Goal: Task Accomplishment & Management: Use online tool/utility

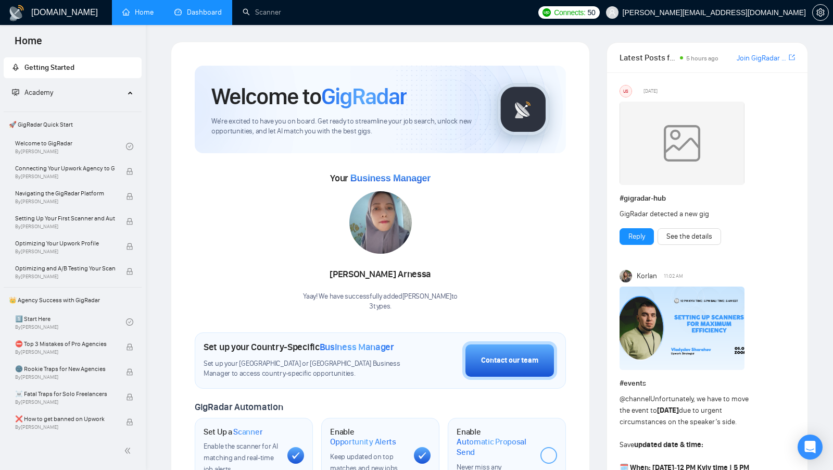
click at [199, 8] on link "Dashboard" at bounding box center [197, 12] width 47 height 9
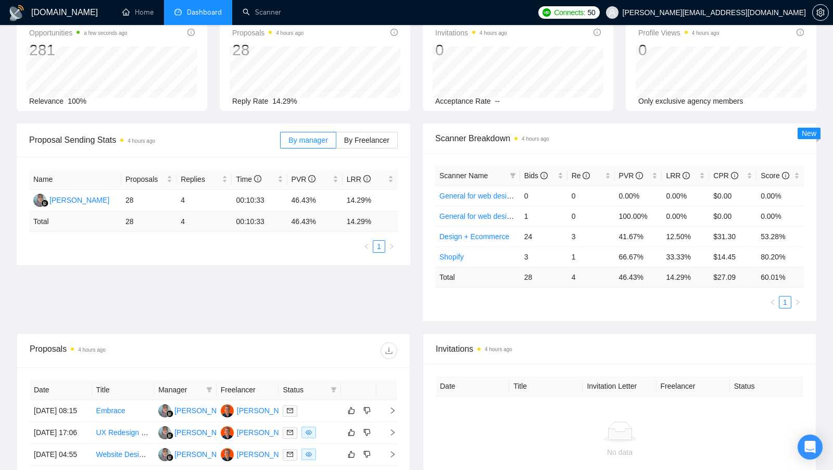
scroll to position [68, 0]
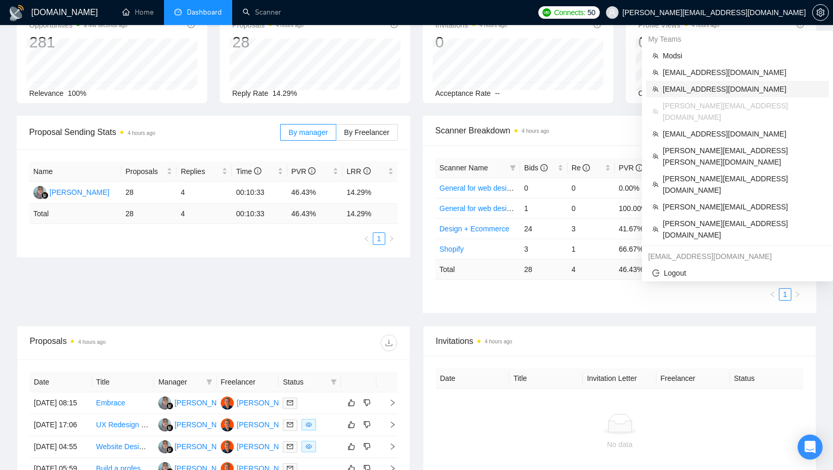
click at [722, 85] on span "[EMAIL_ADDRESS][DOMAIN_NAME]" at bounding box center [743, 88] width 160 height 11
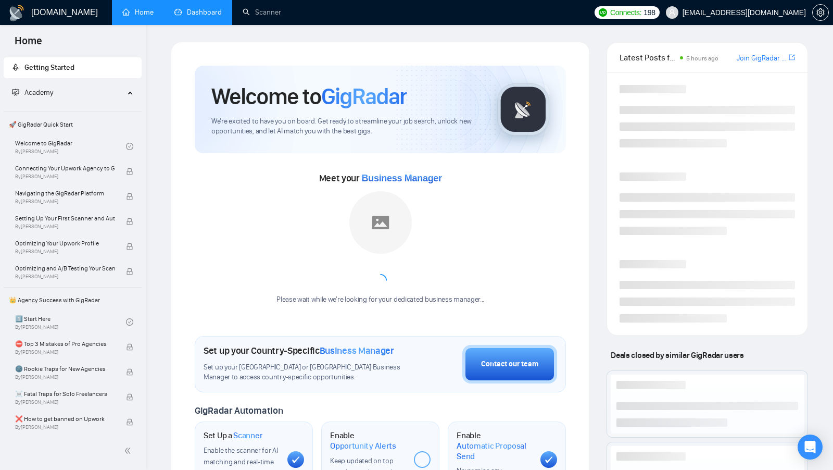
click at [202, 11] on link "Dashboard" at bounding box center [197, 12] width 47 height 9
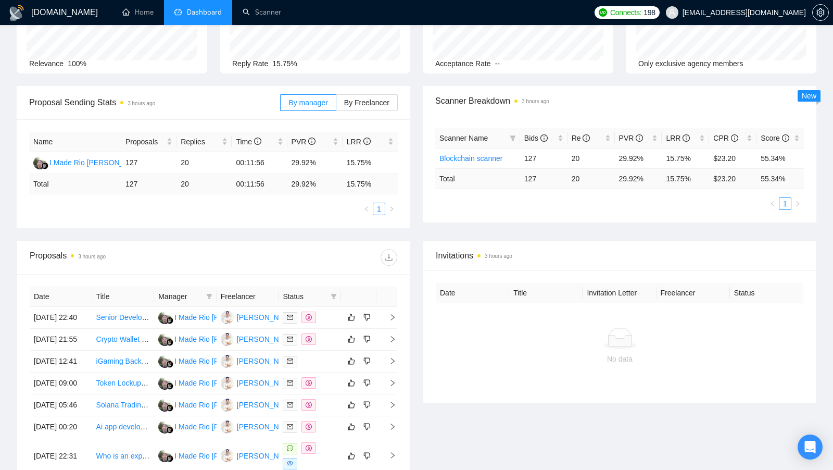
scroll to position [94, 0]
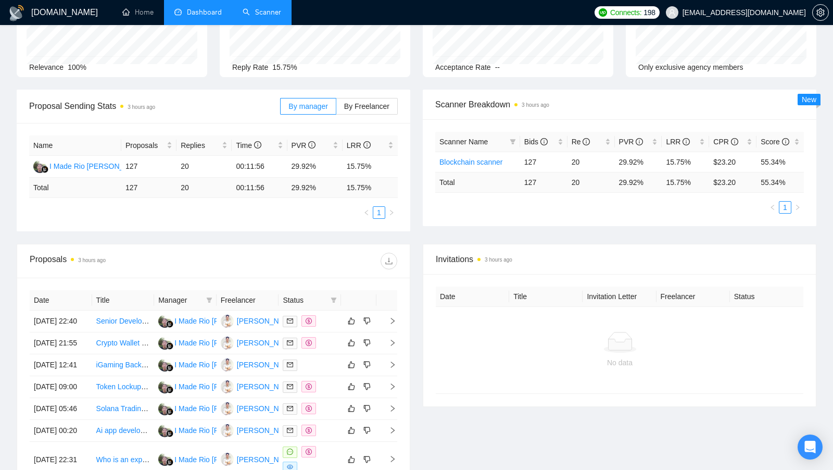
click at [251, 17] on link "Scanner" at bounding box center [262, 12] width 39 height 9
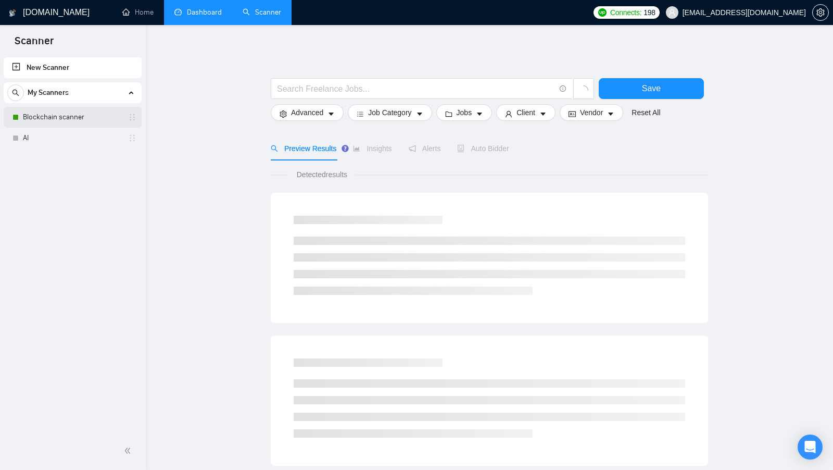
click at [66, 116] on link "Blockchain scanner" at bounding box center [72, 117] width 99 height 21
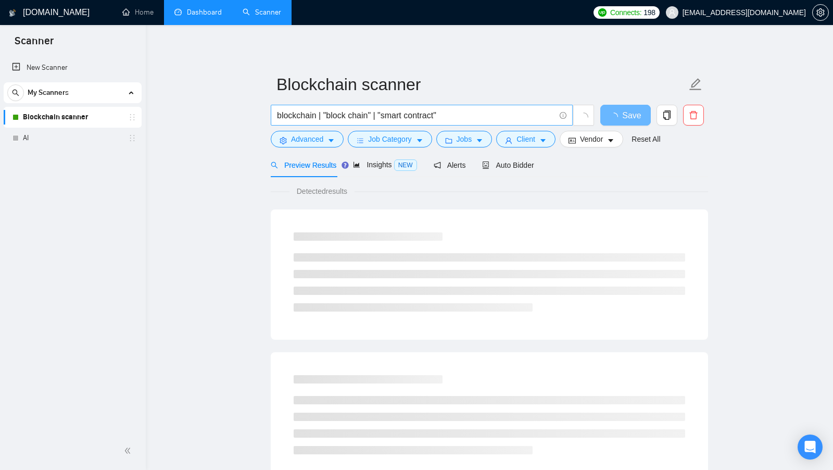
click at [413, 115] on input "blockchain | "block chain" | "smart contract"" at bounding box center [416, 115] width 278 height 13
click at [213, 8] on link "Dashboard" at bounding box center [197, 12] width 47 height 9
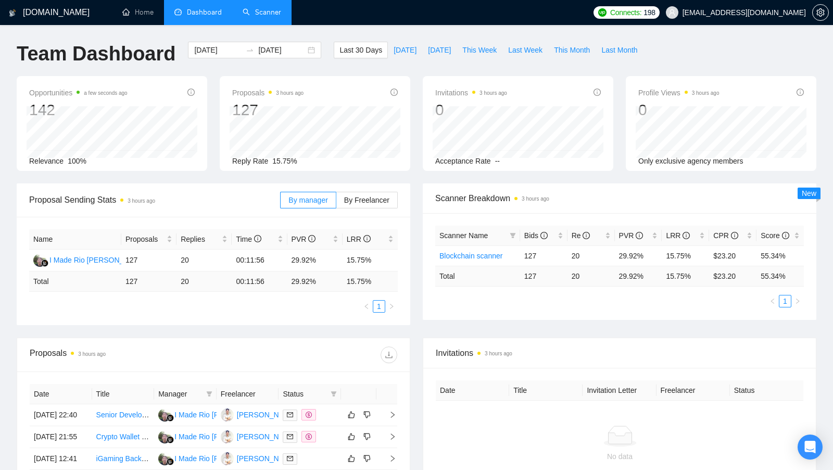
click at [291, 28] on div "[DOMAIN_NAME] Home Dashboard Scanner Connects: 198 [EMAIL_ADDRESS][DOMAIN_NAME]…" at bounding box center [416, 381] width 833 height 763
click at [280, 17] on link "Scanner" at bounding box center [262, 12] width 39 height 9
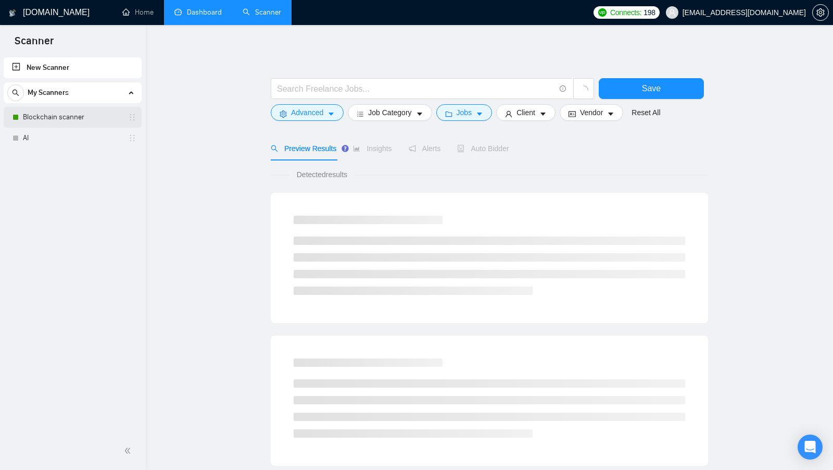
click at [63, 120] on link "Blockchain scanner" at bounding box center [72, 117] width 99 height 21
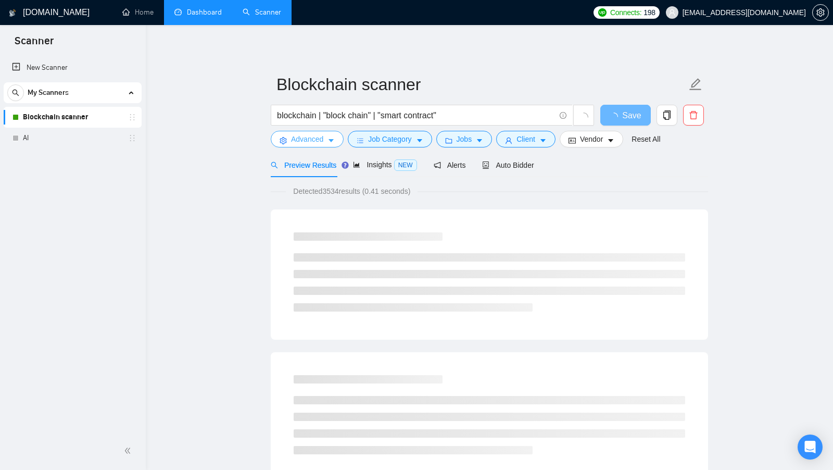
click at [329, 140] on icon "caret-down" at bounding box center [331, 140] width 7 height 7
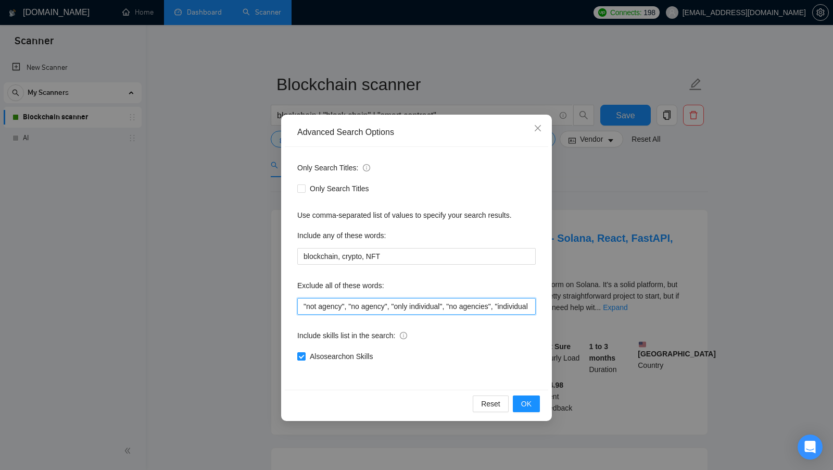
click at [387, 305] on input ""not agency", "no agency", "only individual", "no agencies", "individual only",…" at bounding box center [416, 306] width 238 height 17
click at [220, 271] on div "Advanced Search Options Only Search Titles: Only Search Titles Use comma-separa…" at bounding box center [416, 235] width 833 height 470
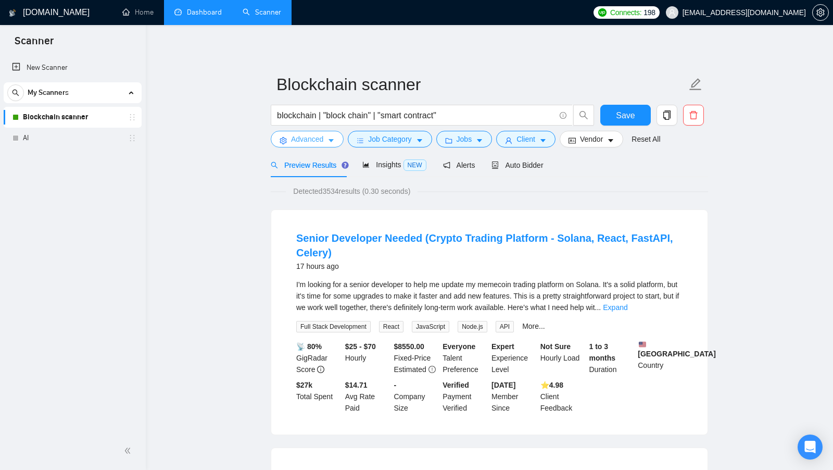
click at [320, 135] on span "Advanced" at bounding box center [307, 138] width 32 height 11
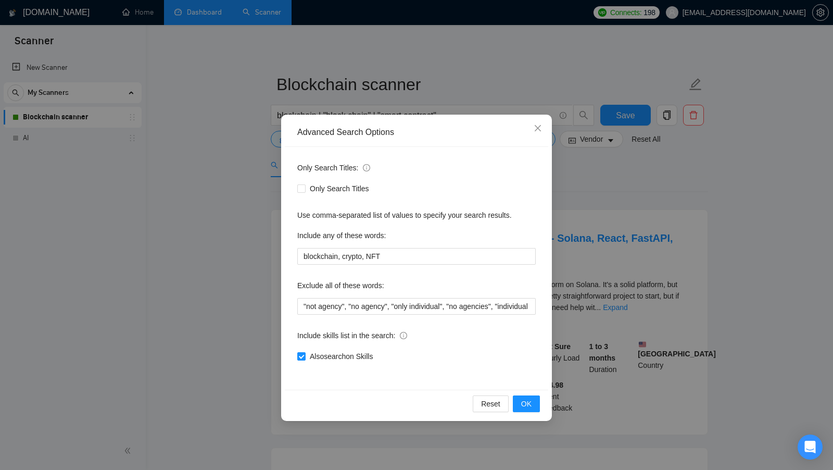
click at [241, 222] on div "Advanced Search Options Only Search Titles: Only Search Titles Use comma-separa…" at bounding box center [416, 235] width 833 height 470
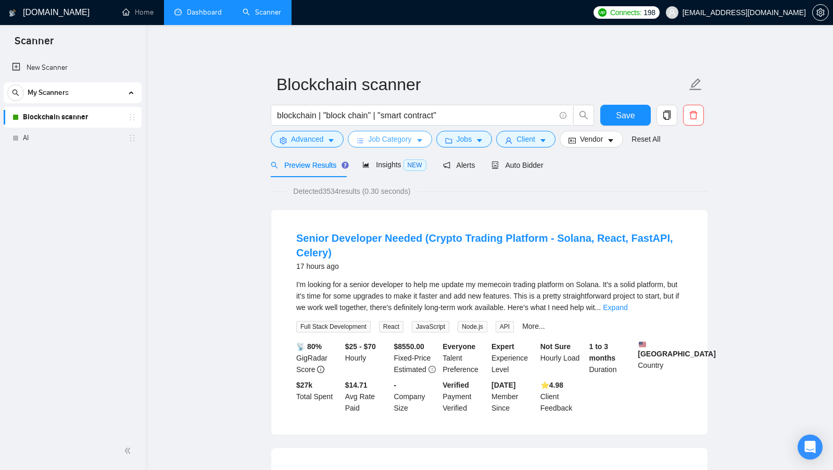
click at [422, 142] on icon "caret-down" at bounding box center [419, 140] width 7 height 7
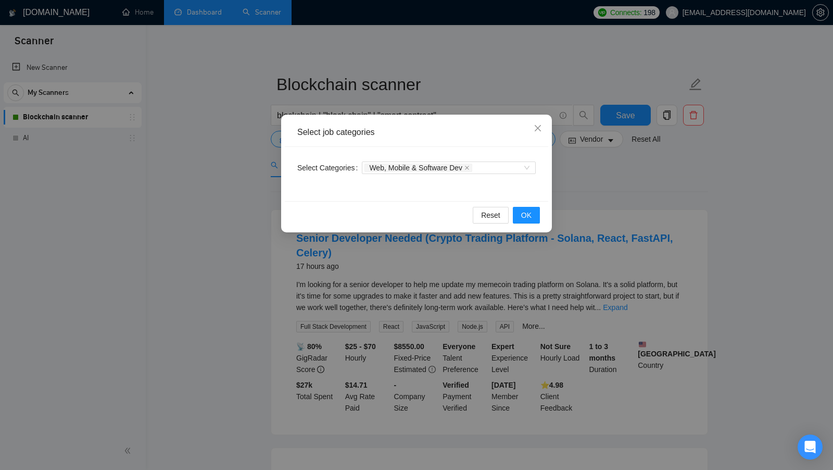
click at [598, 175] on div "Select job categories Select Categories Web, Mobile & Software Dev Reset OK" at bounding box center [416, 235] width 833 height 470
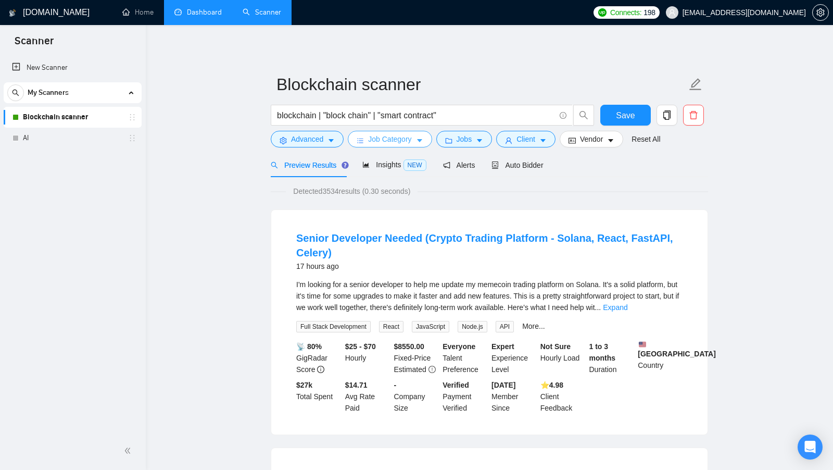
click at [432, 140] on button "Job Category" at bounding box center [390, 139] width 84 height 17
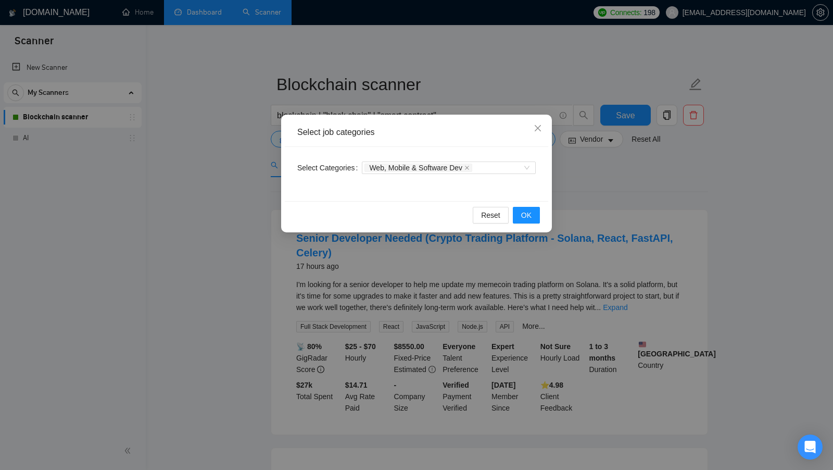
click at [560, 174] on div "Select job categories Select Categories Web, Mobile & Software Dev Reset OK" at bounding box center [416, 235] width 833 height 470
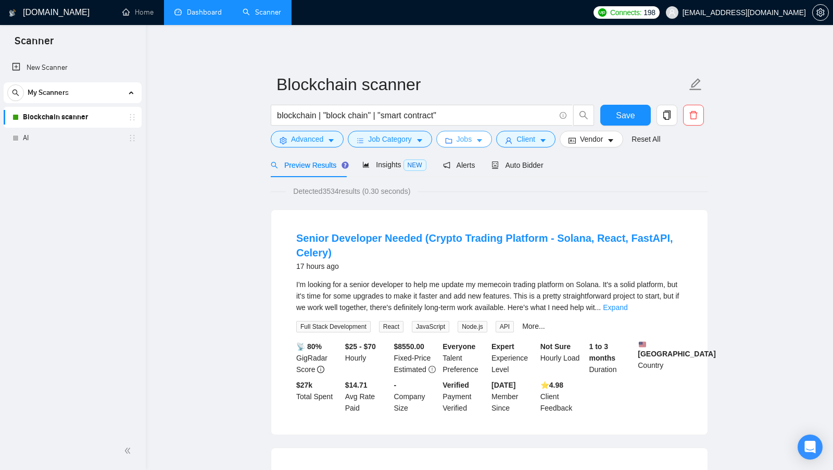
click at [460, 132] on button "Jobs" at bounding box center [464, 139] width 56 height 17
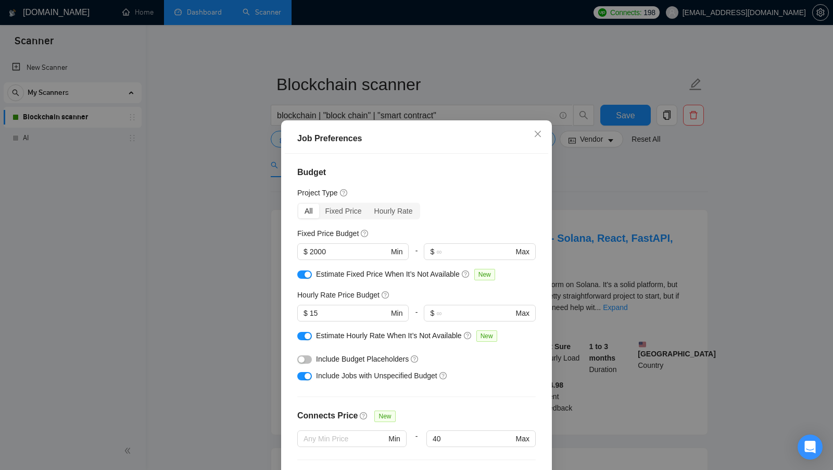
scroll to position [257, 0]
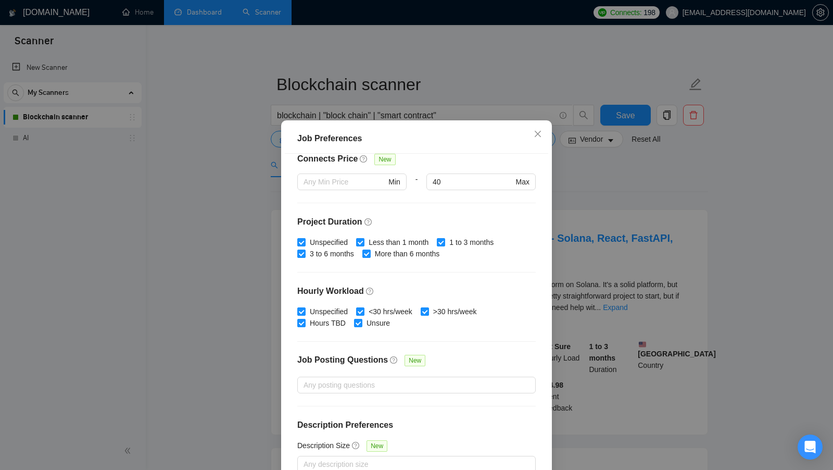
click at [643, 220] on div "Job Preferences Budget Project Type All Fixed Price Hourly Rate Fixed Price Bud…" at bounding box center [416, 235] width 833 height 470
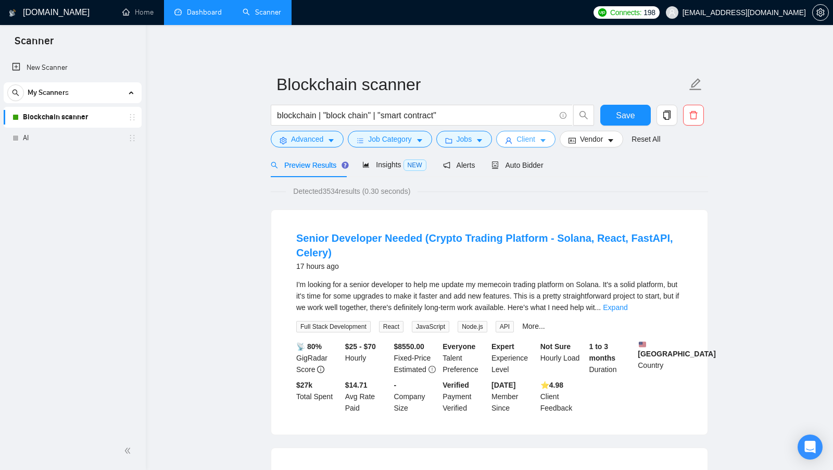
click at [533, 133] on span "Client" at bounding box center [526, 138] width 19 height 11
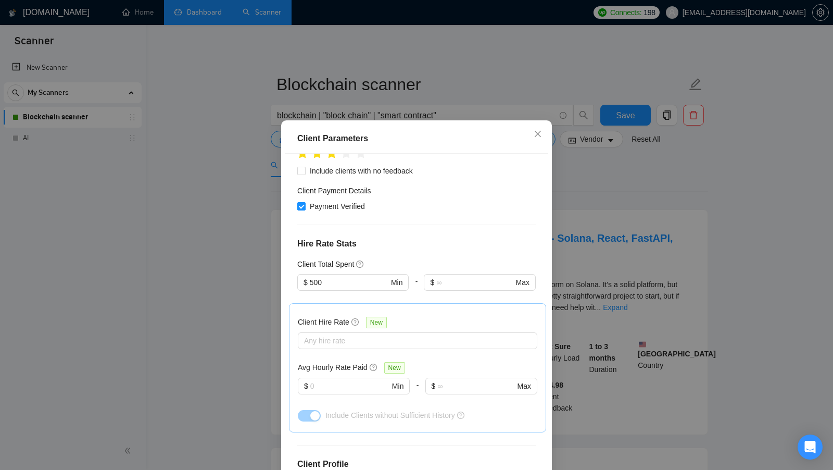
scroll to position [318, 0]
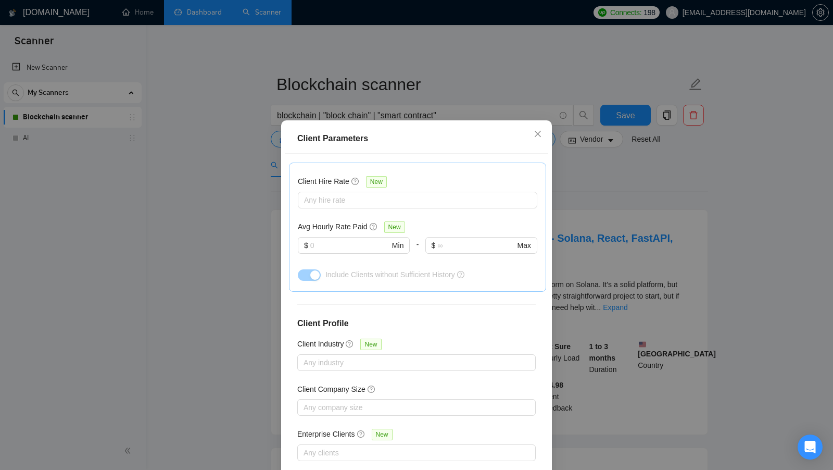
click at [700, 224] on div "Client Parameters Client Location Include Client Countries Select Exclude Clien…" at bounding box center [416, 235] width 833 height 470
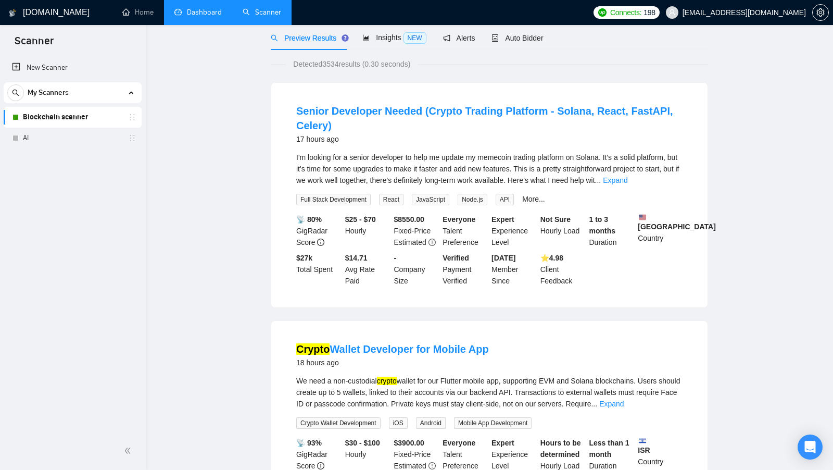
scroll to position [0, 0]
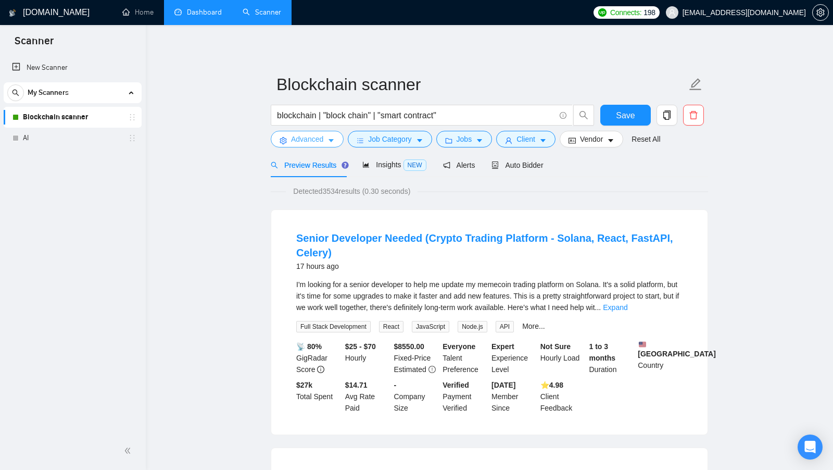
click at [307, 135] on span "Advanced" at bounding box center [307, 138] width 32 height 11
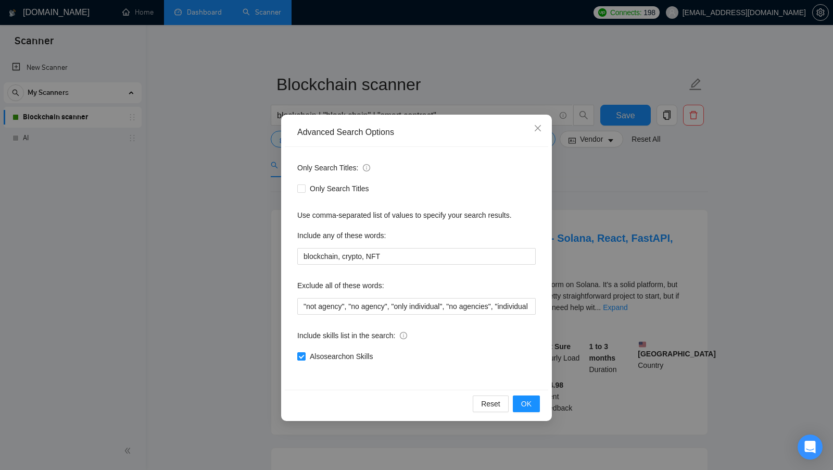
click at [220, 177] on div "Advanced Search Options Only Search Titles: Only Search Titles Use comma-separa…" at bounding box center [416, 235] width 833 height 470
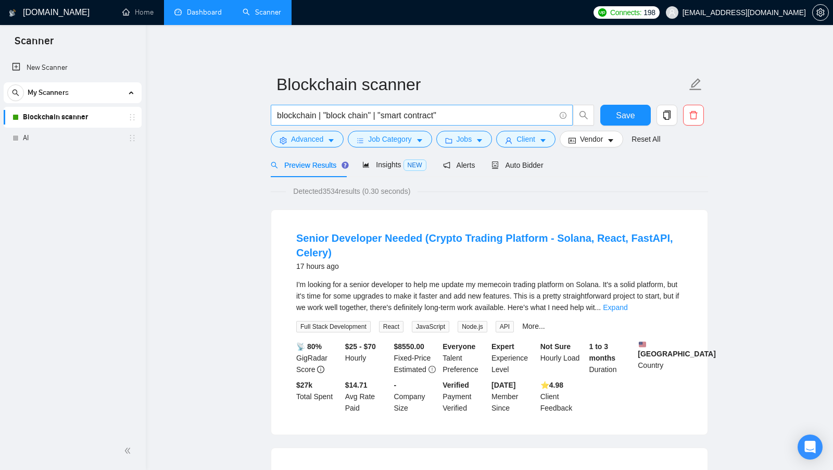
click at [470, 118] on input "blockchain | "block chain" | "smart contract"" at bounding box center [416, 115] width 278 height 13
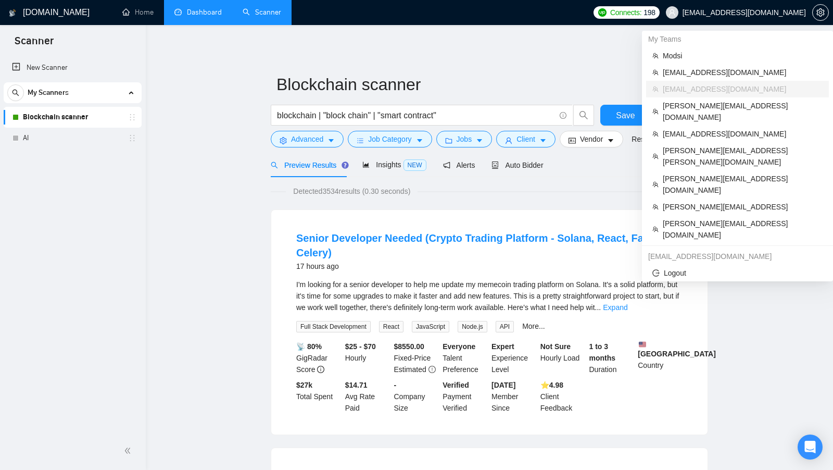
click at [783, 12] on span "[EMAIL_ADDRESS][DOMAIN_NAME]" at bounding box center [744, 12] width 123 height 0
copy div "[EMAIL_ADDRESS][DOMAIN_NAME]"
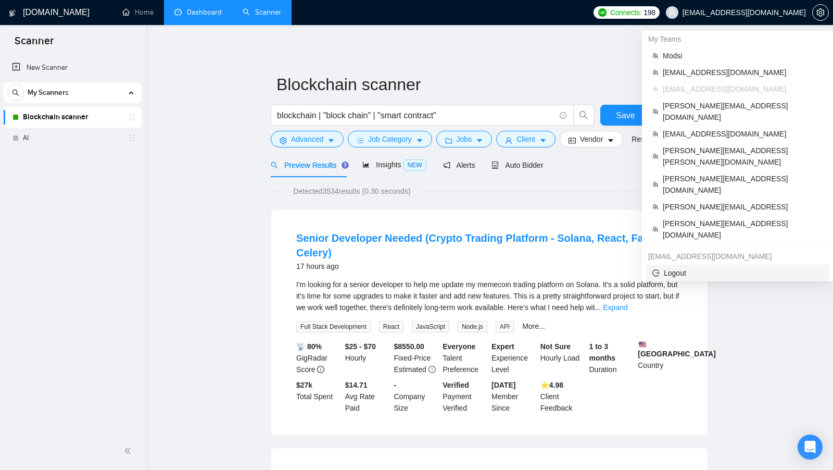
click at [720, 267] on span "Logout" at bounding box center [737, 272] width 170 height 11
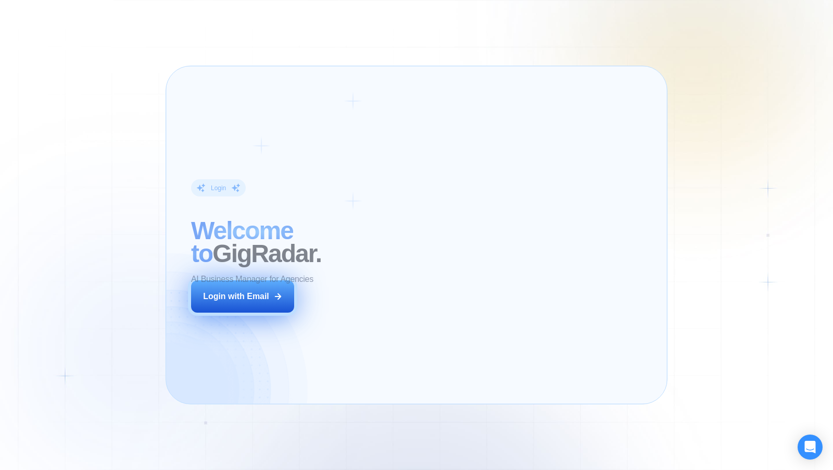
click at [273, 295] on icon at bounding box center [277, 296] width 9 height 9
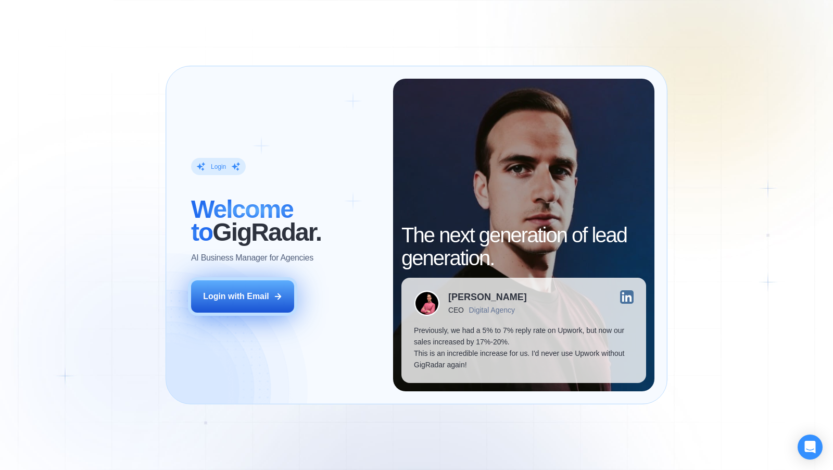
click at [273, 295] on icon at bounding box center [277, 296] width 9 height 9
